Goal: Check status

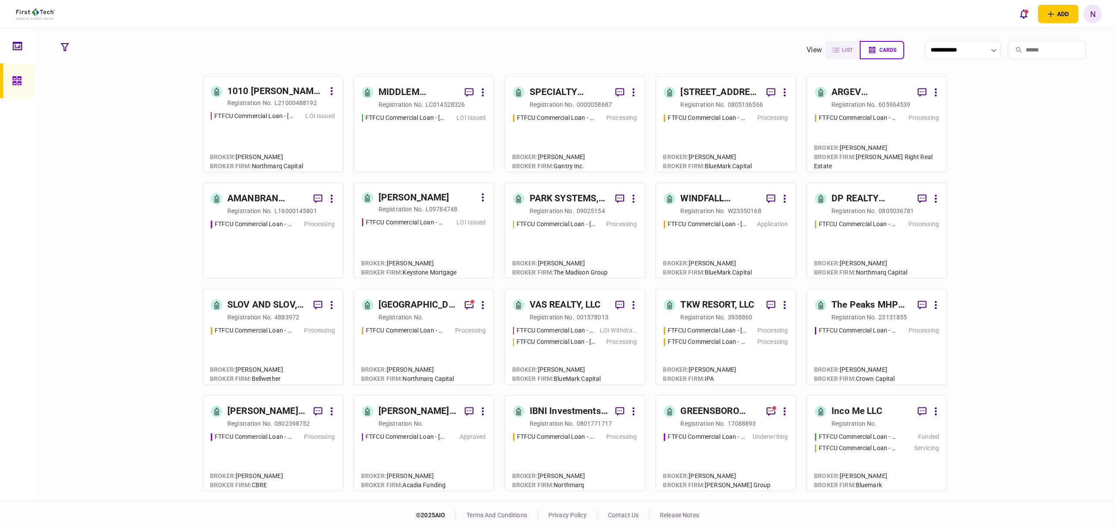
click at [436, 213] on div "L09784748" at bounding box center [441, 209] width 32 height 9
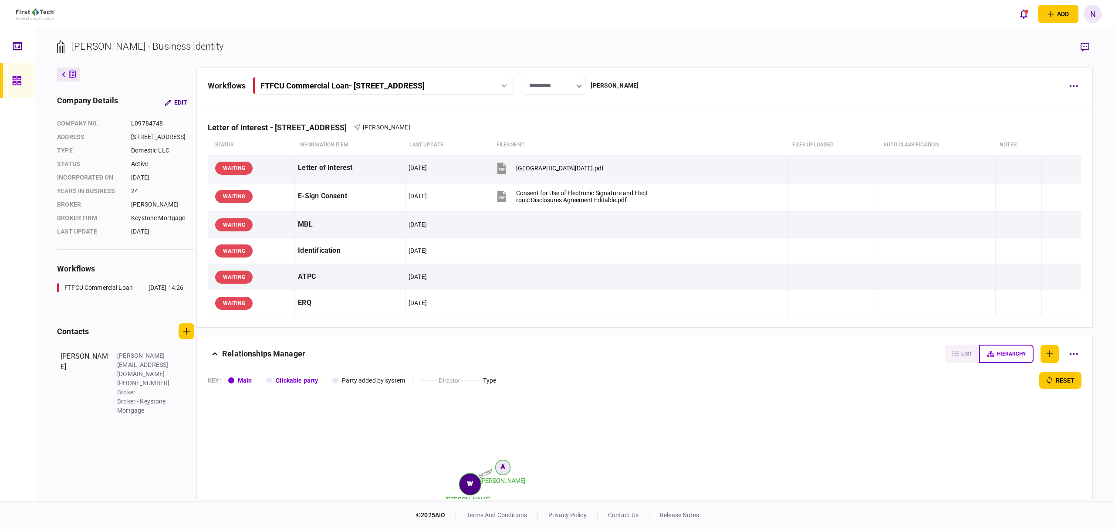
click at [12, 76] on icon at bounding box center [17, 81] width 10 height 10
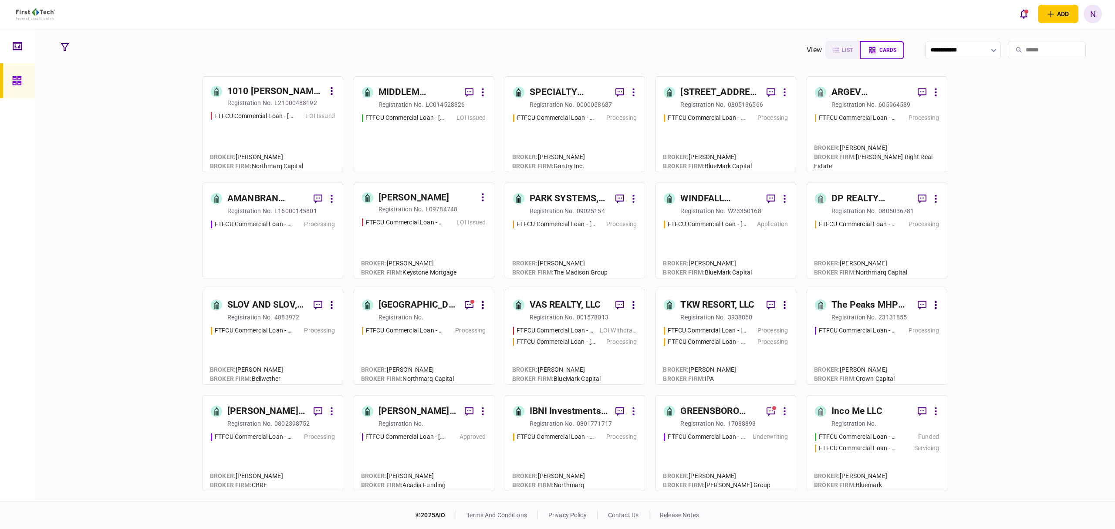
click at [364, 115] on div "FTFCU Commercial Loan - [STREET_ADDRESS][PERSON_NAME]" at bounding box center [403, 117] width 82 height 9
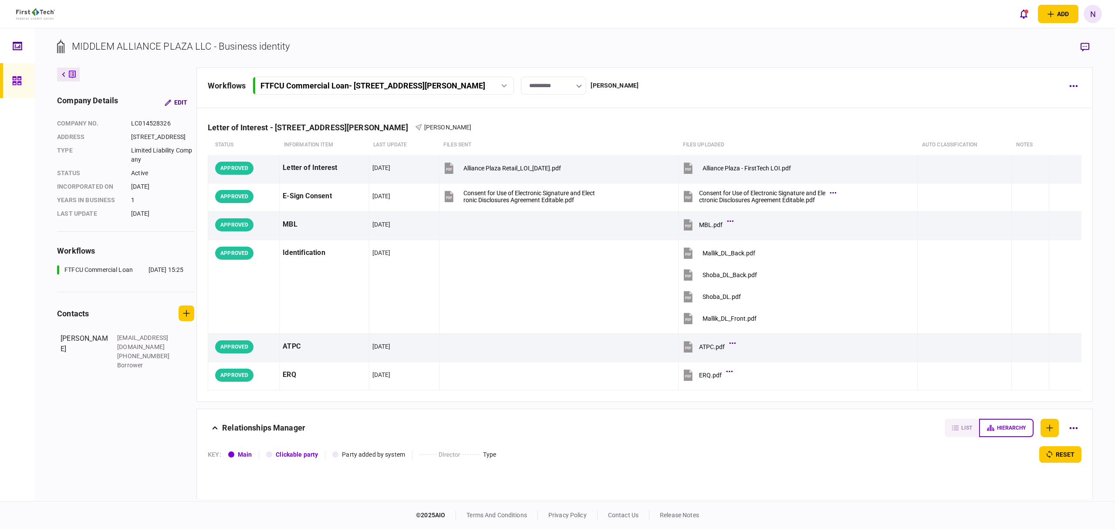
click at [62, 75] on icon at bounding box center [63, 74] width 3 height 5
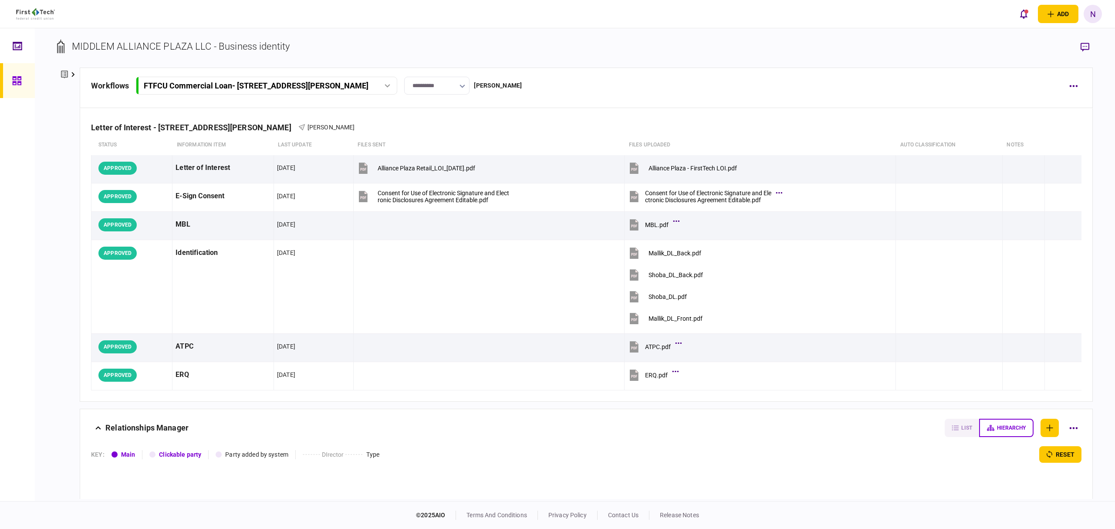
drag, startPoint x: 64, startPoint y: 71, endPoint x: 65, endPoint y: 75, distance: 4.9
click at [64, 71] on icon at bounding box center [64, 75] width 7 height 8
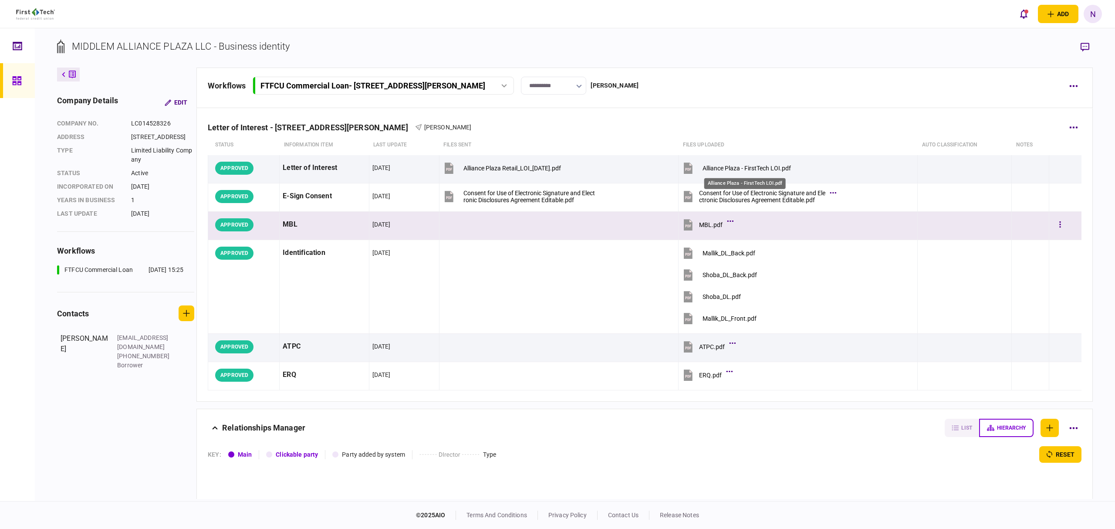
drag, startPoint x: 758, startPoint y: 165, endPoint x: 685, endPoint y: 233, distance: 99.2
click at [758, 165] on div "Alliance Plaza - FirstTech LOI.pdf" at bounding box center [746, 168] width 88 height 7
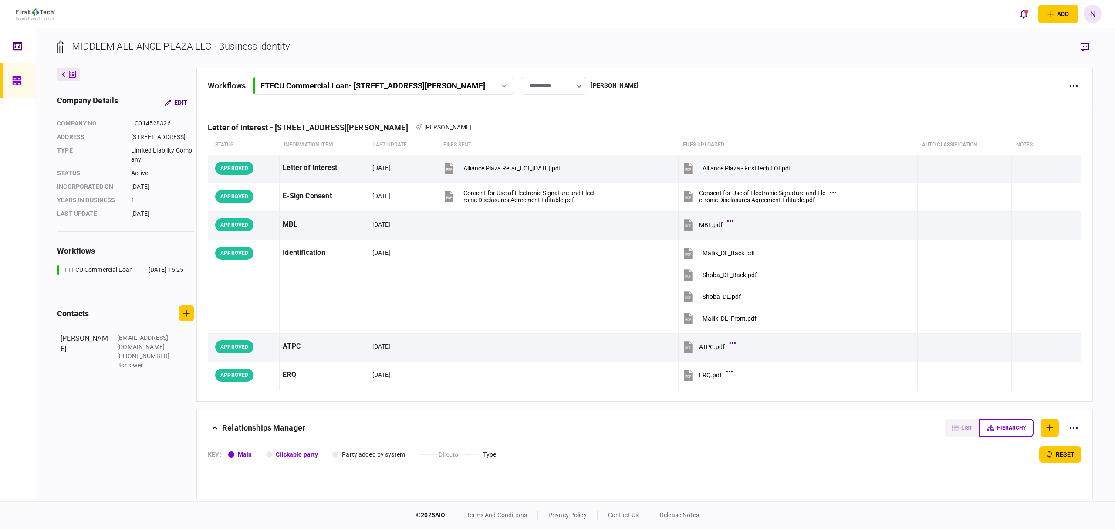
drag, startPoint x: 19, startPoint y: 85, endPoint x: 20, endPoint y: 460, distance: 374.5
click at [19, 85] on icon at bounding box center [17, 81] width 10 height 10
